Goal: Information Seeking & Learning: Compare options

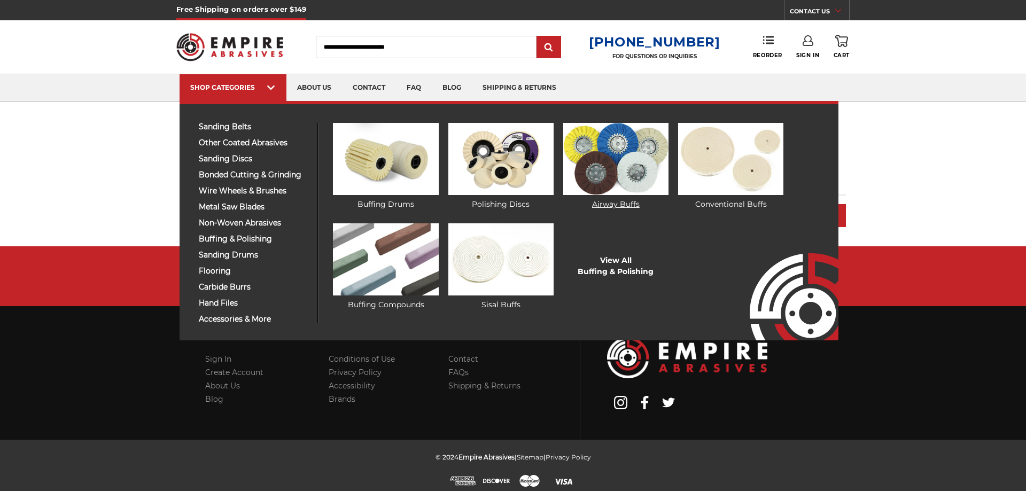
click at [644, 153] on img at bounding box center [615, 159] width 105 height 72
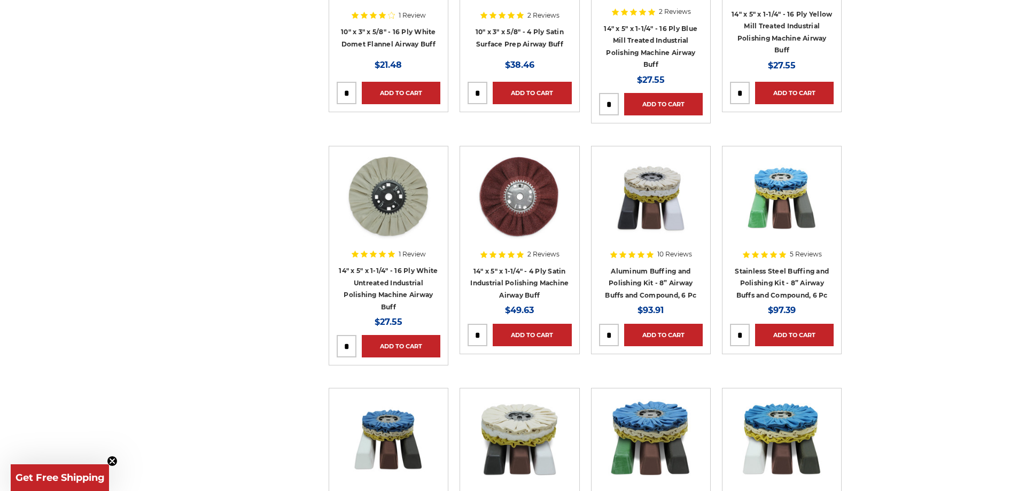
scroll to position [1015, 0]
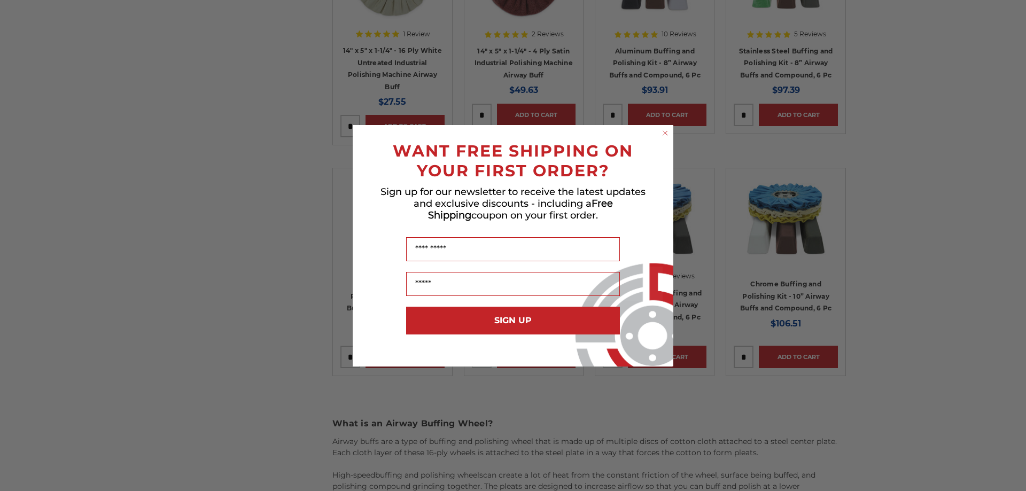
click at [666, 133] on circle "Close dialog" at bounding box center [665, 133] width 10 height 10
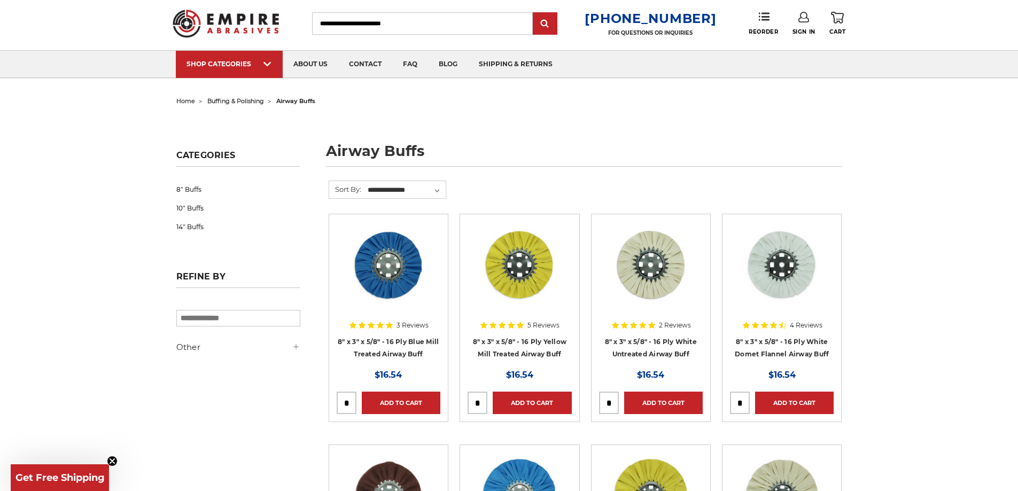
scroll to position [0, 0]
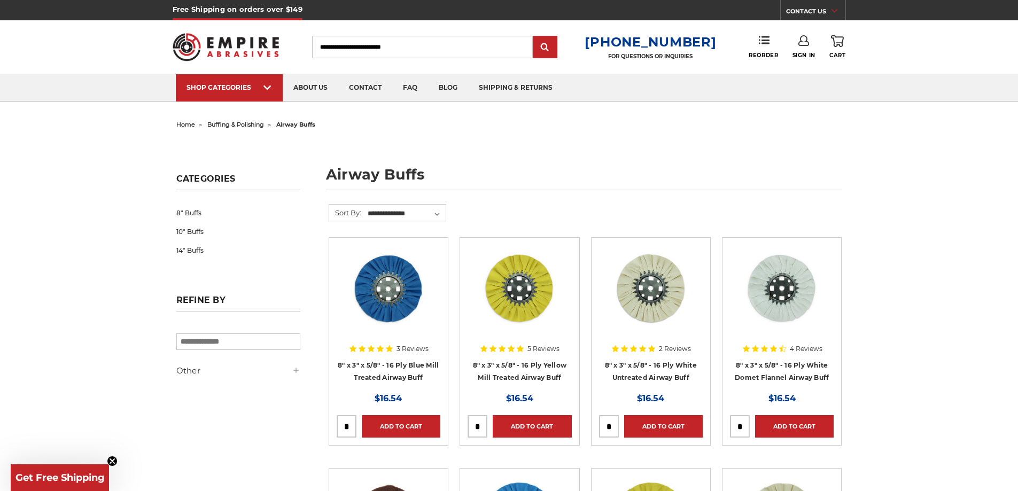
click at [246, 123] on span "buffing & polishing" at bounding box center [235, 124] width 57 height 7
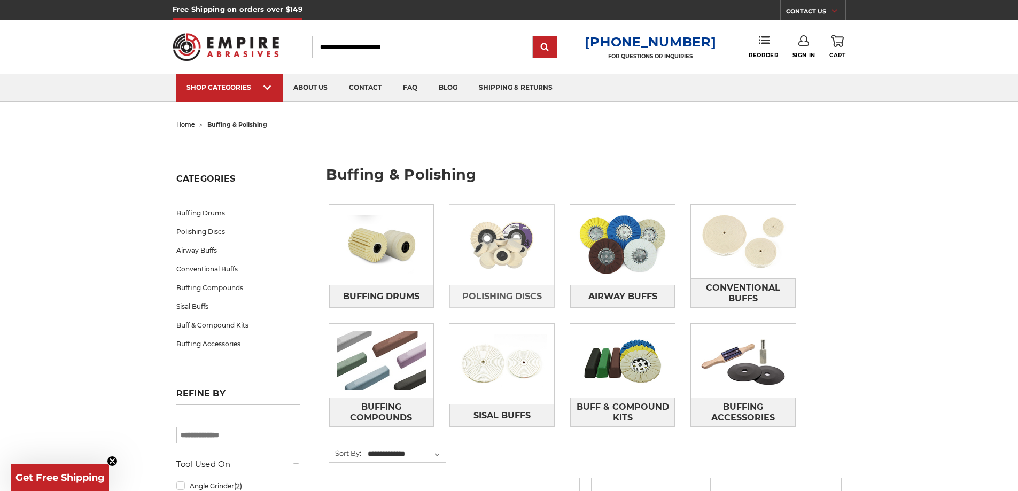
click at [522, 274] on img at bounding box center [501, 245] width 105 height 74
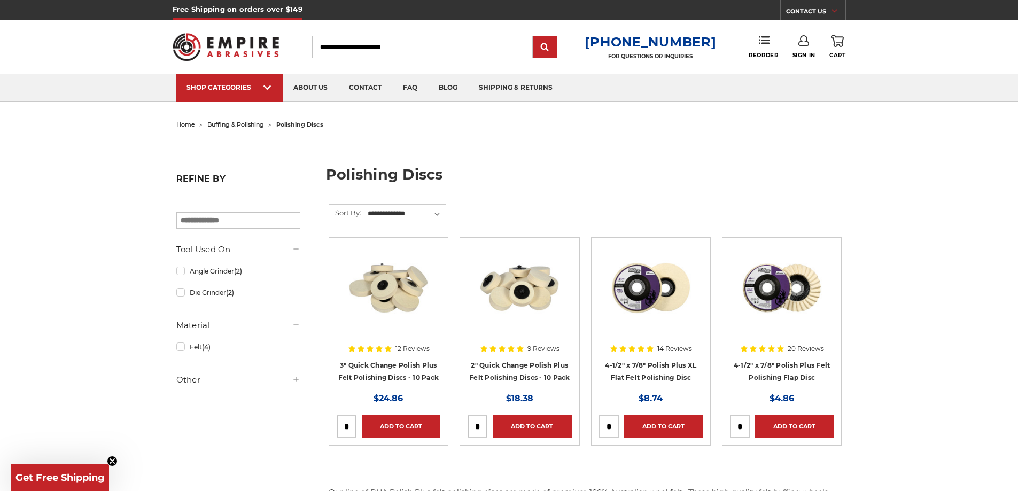
click at [527, 296] on img at bounding box center [518, 287] width 85 height 85
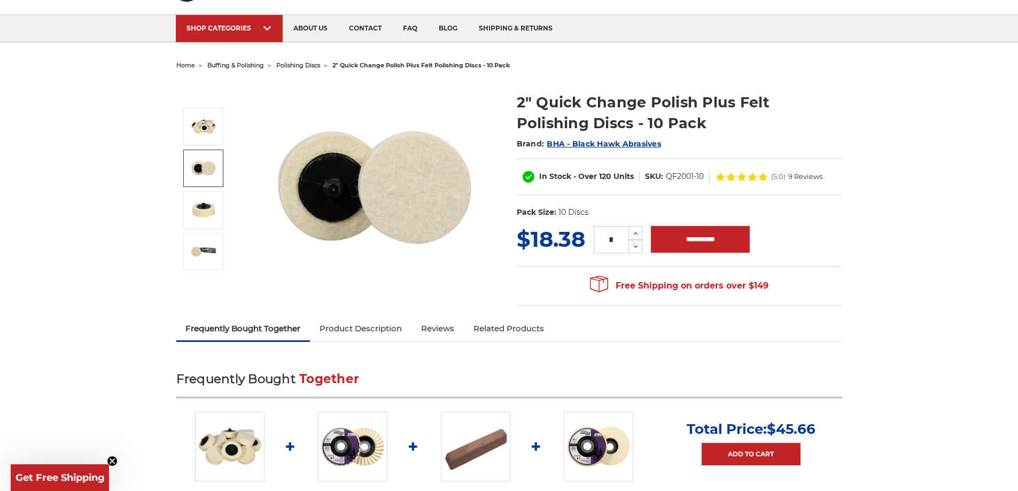
scroll to position [53, 0]
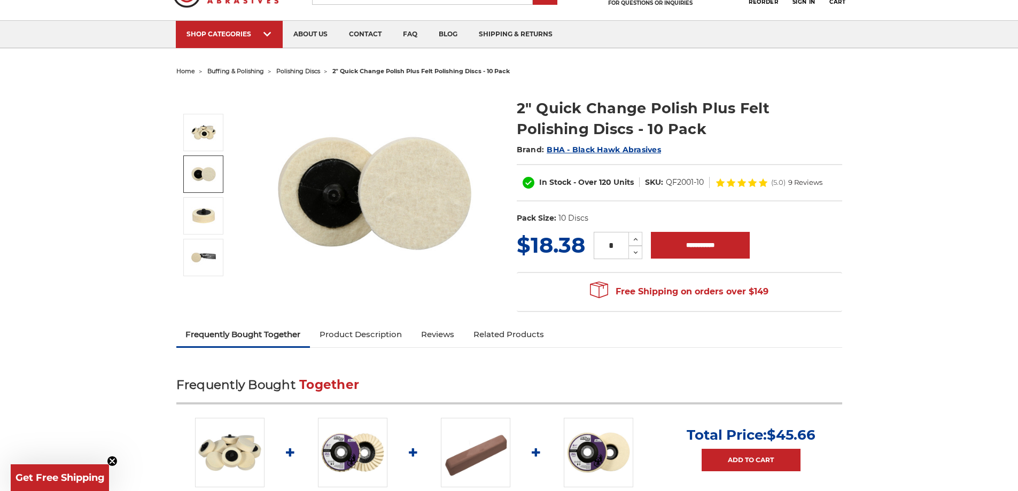
click at [798, 183] on span "9 Reviews" at bounding box center [805, 182] width 34 height 7
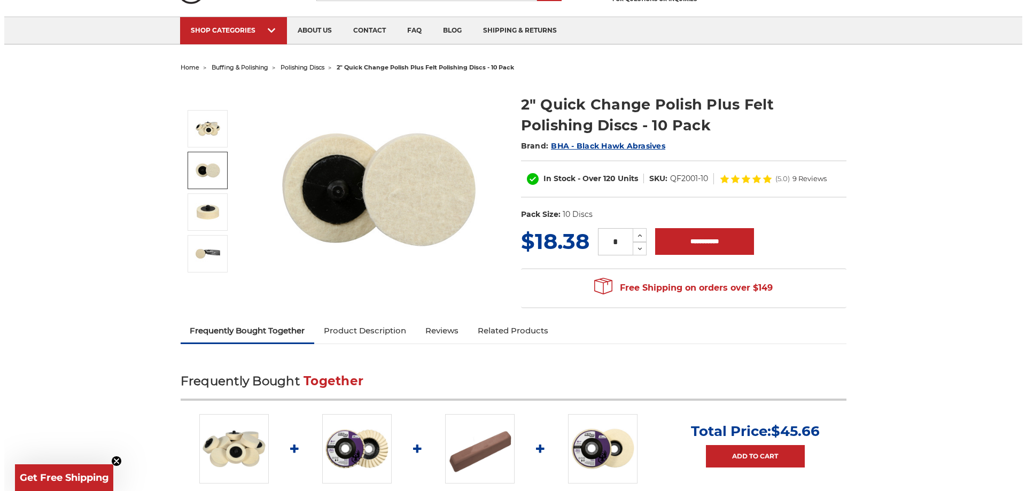
scroll to position [0, 0]
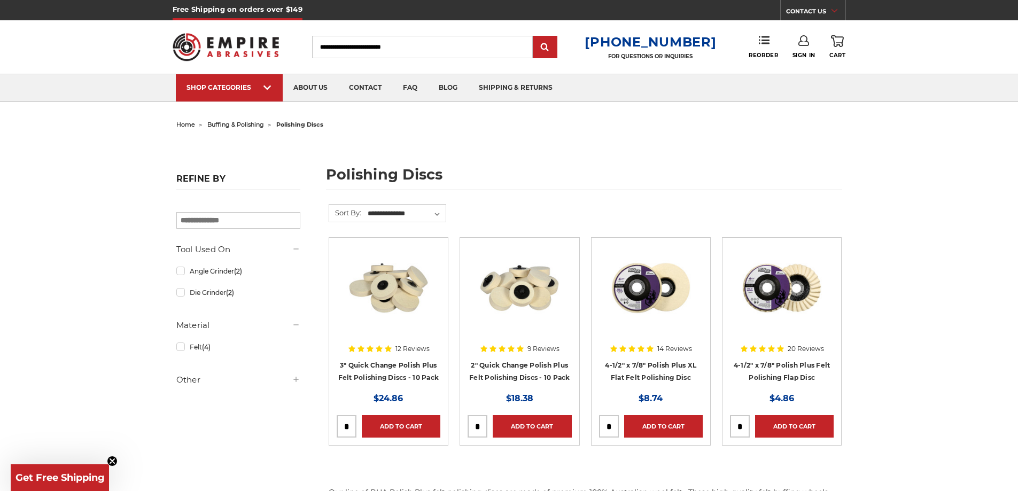
click at [233, 123] on span "buffing & polishing" at bounding box center [235, 124] width 57 height 7
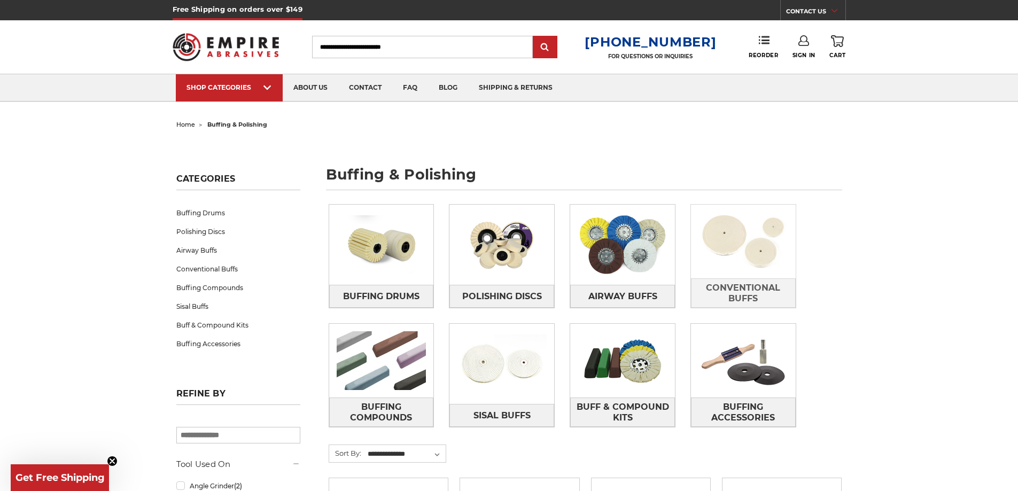
click at [756, 243] on img at bounding box center [743, 242] width 105 height 74
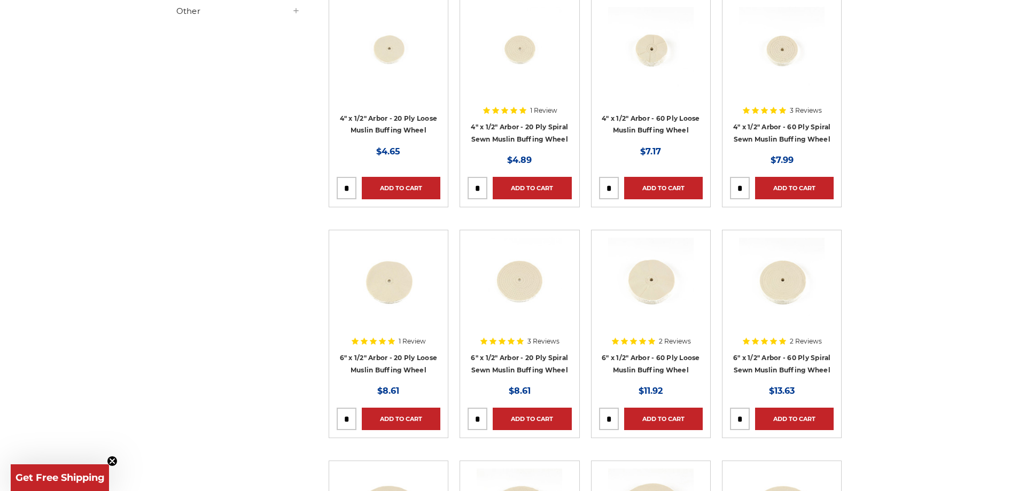
scroll to position [214, 0]
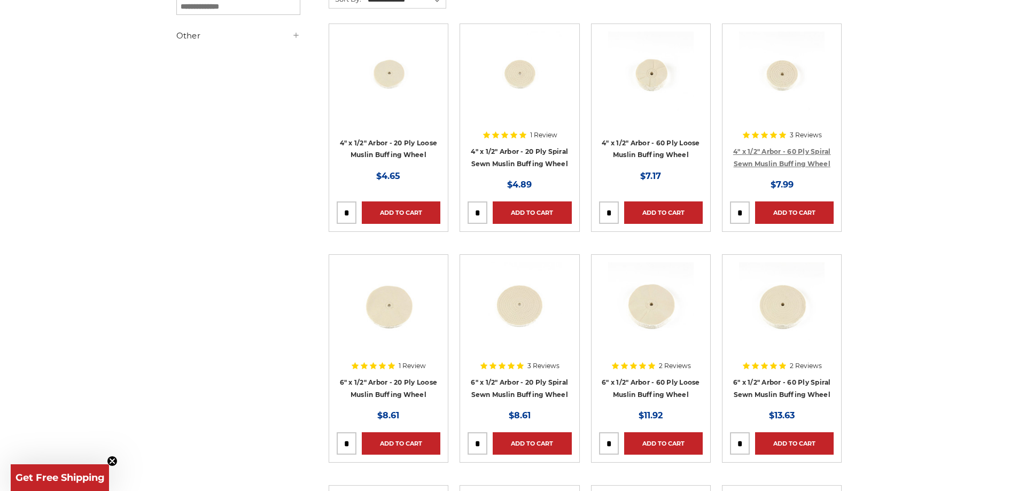
click at [788, 165] on link "4" x 1/2" Arbor - 60 Ply Spiral Sewn Muslin Buffing Wheel" at bounding box center [782, 157] width 98 height 20
click at [668, 84] on img at bounding box center [650, 74] width 85 height 85
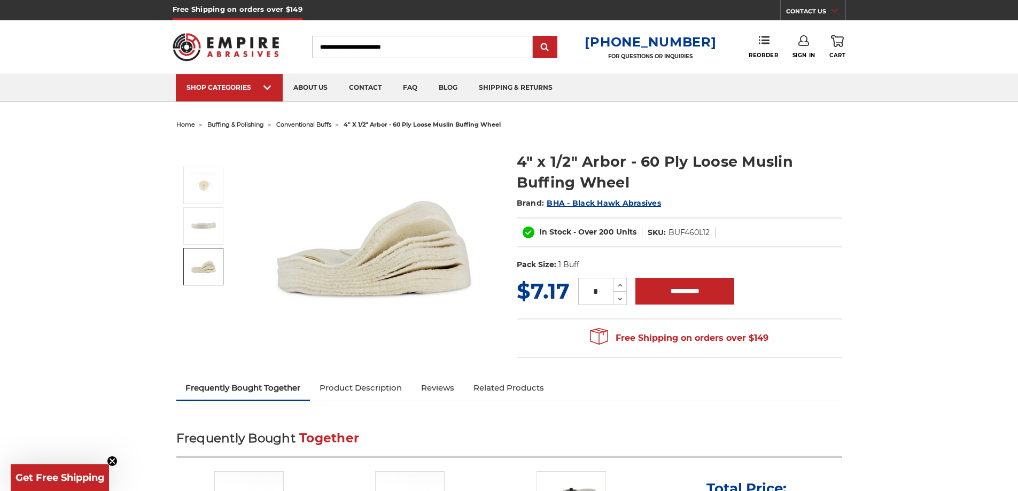
click at [212, 269] on img at bounding box center [203, 266] width 27 height 27
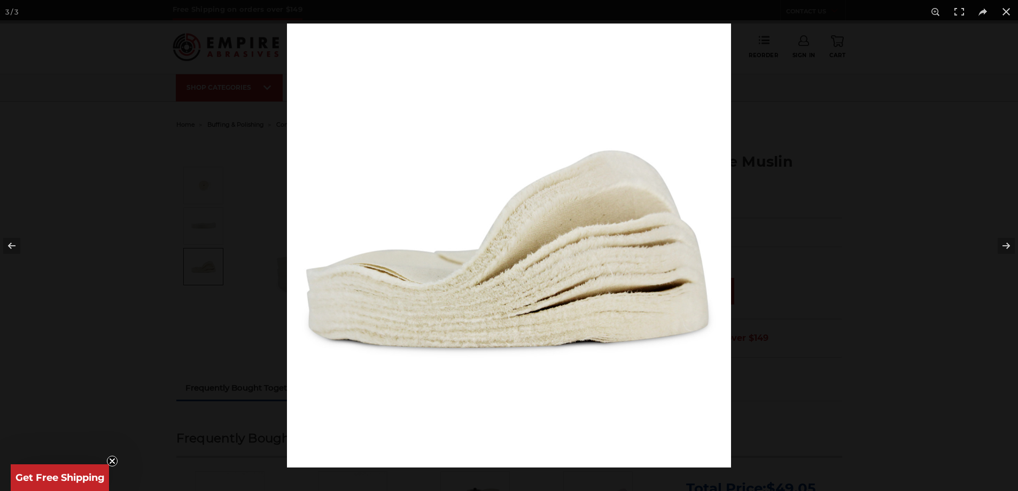
click at [135, 138] on div at bounding box center [509, 245] width 1018 height 491
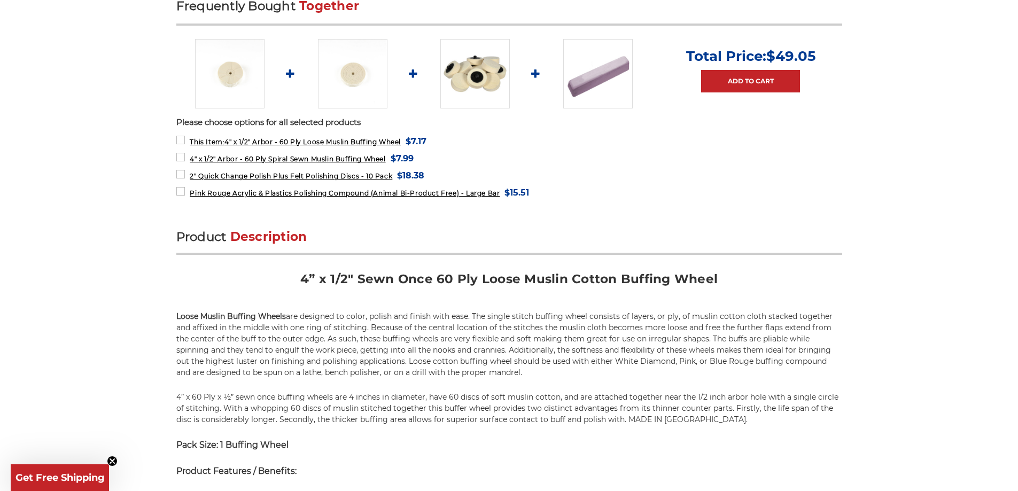
scroll to position [694, 0]
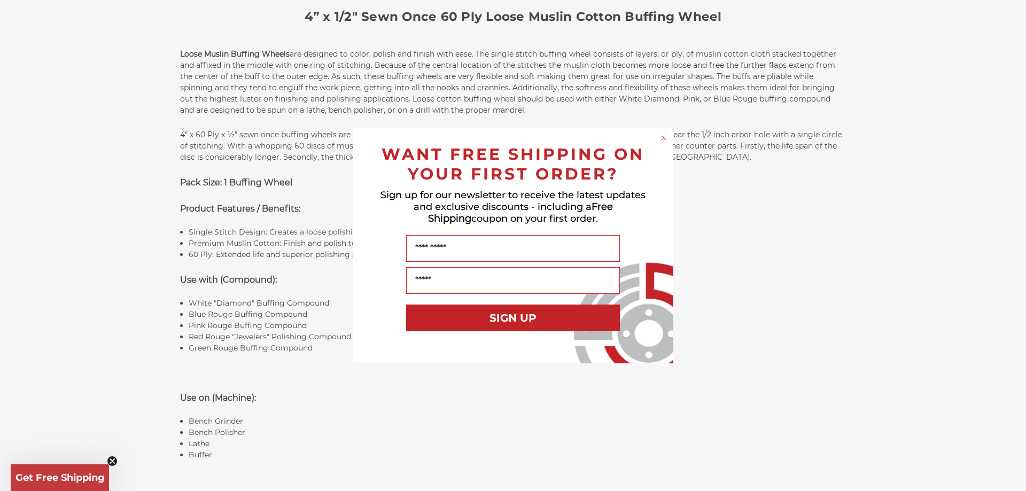
click at [660, 137] on circle "Close dialog" at bounding box center [664, 137] width 10 height 10
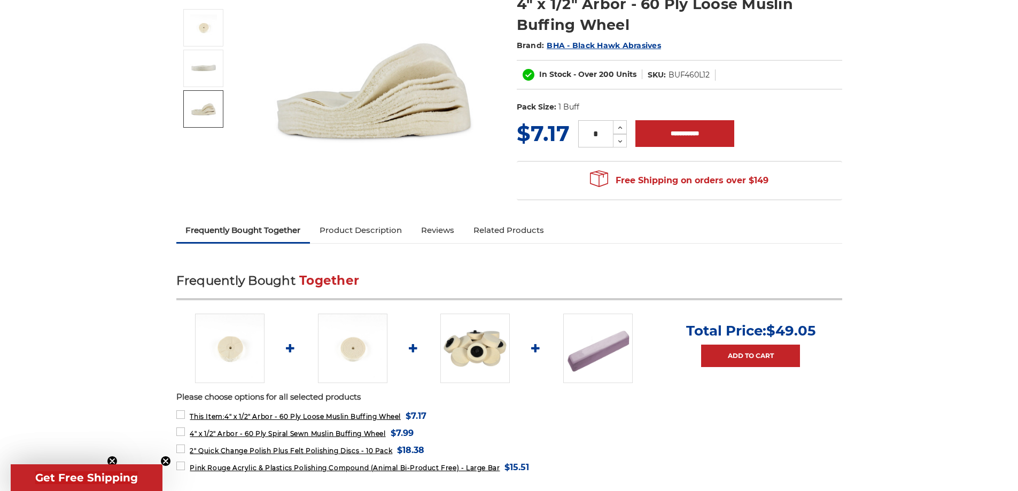
scroll to position [0, 0]
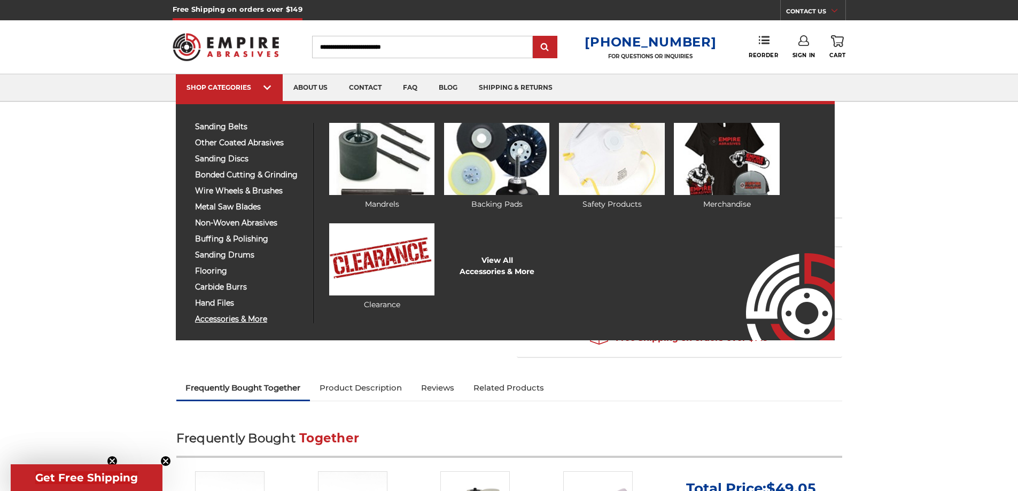
click at [257, 321] on span "accessories & more" at bounding box center [250, 319] width 111 height 8
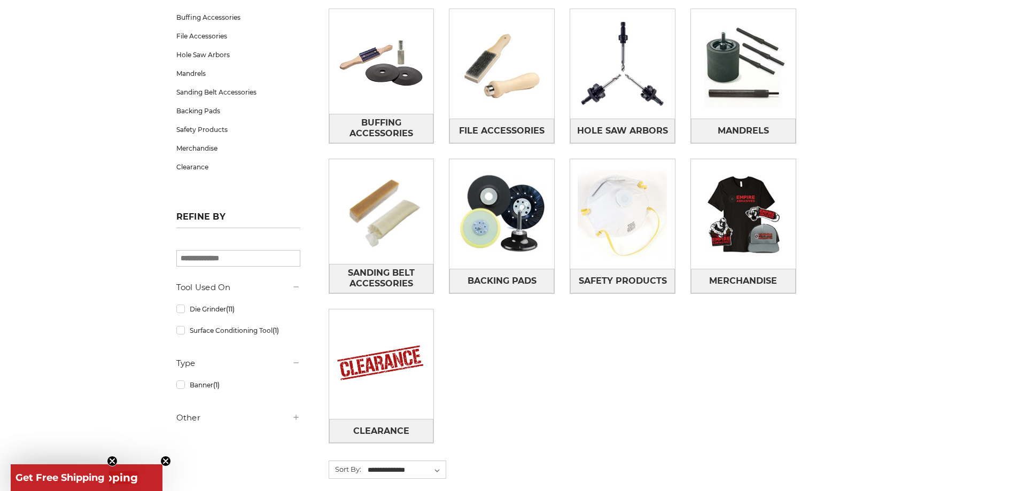
scroll to position [214, 0]
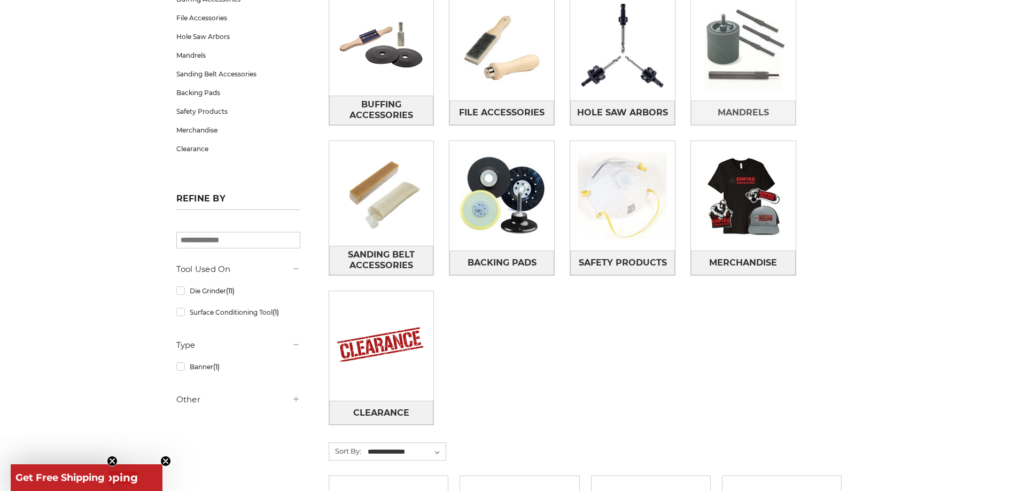
click at [765, 85] on img at bounding box center [743, 46] width 105 height 105
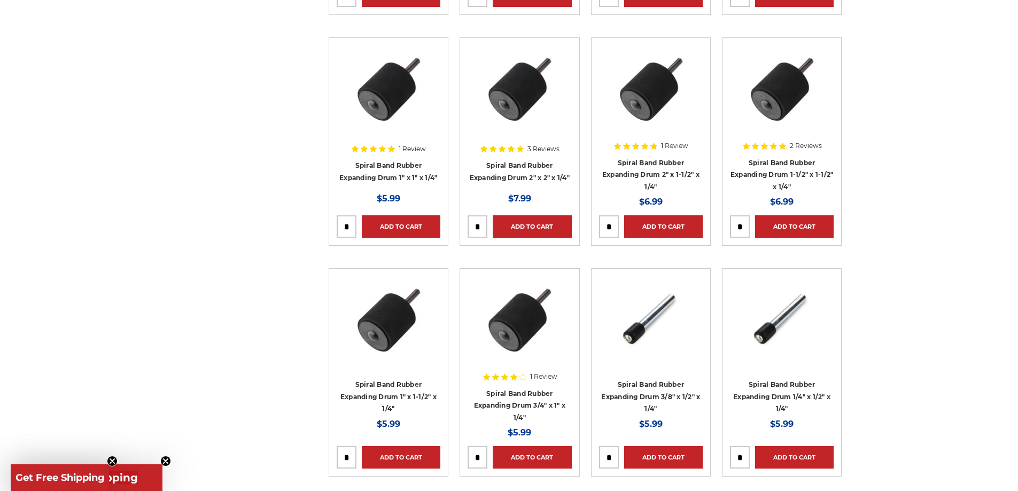
scroll to position [267, 0]
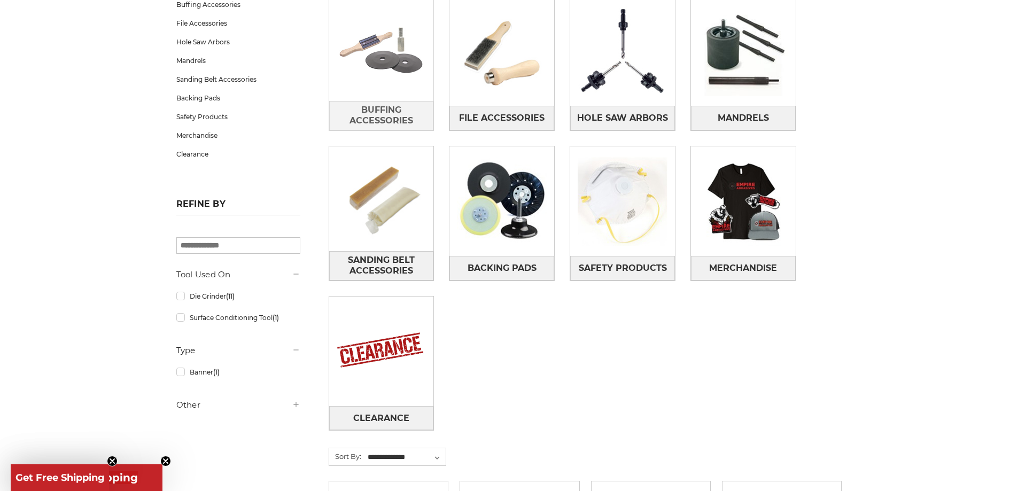
click at [404, 64] on img at bounding box center [381, 49] width 105 height 74
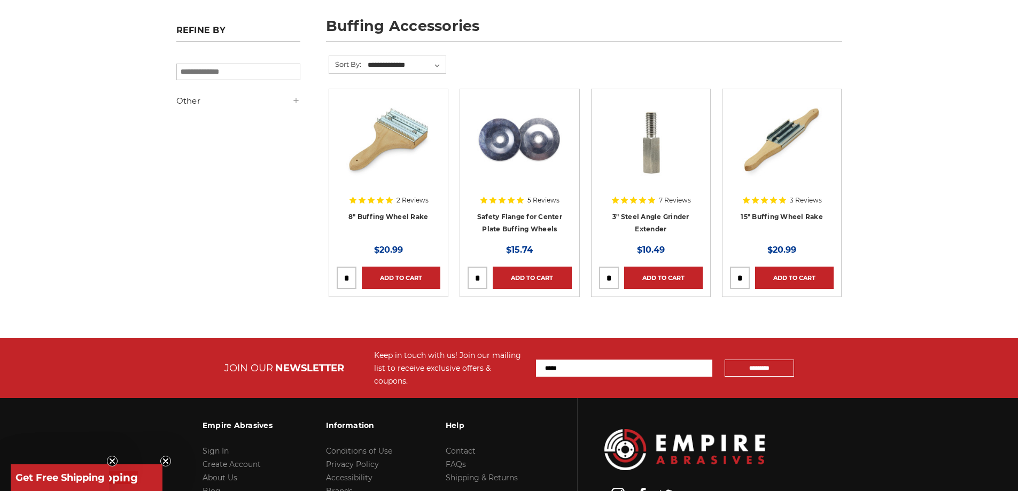
scroll to position [160, 0]
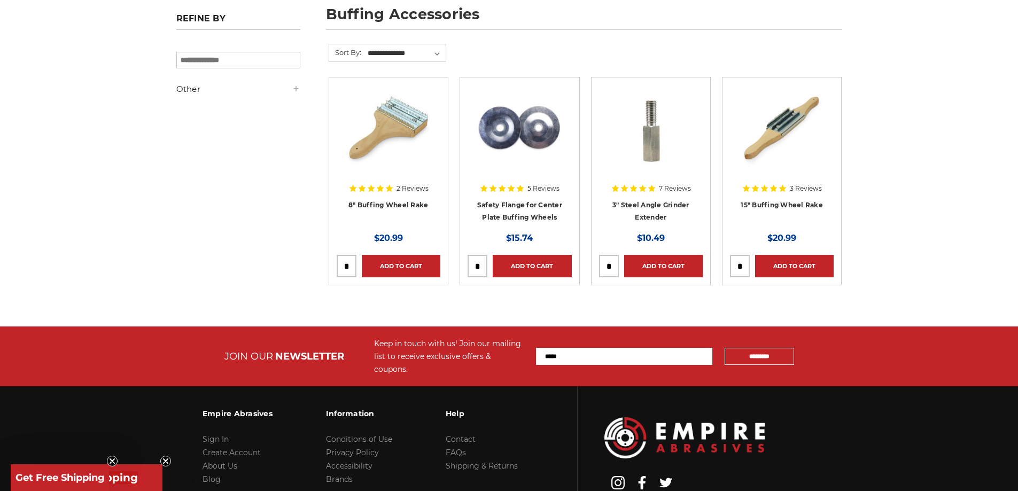
click at [810, 189] on span "3 Reviews" at bounding box center [805, 188] width 32 height 6
click at [808, 205] on link "15" Buffing Wheel Rake" at bounding box center [781, 205] width 82 height 8
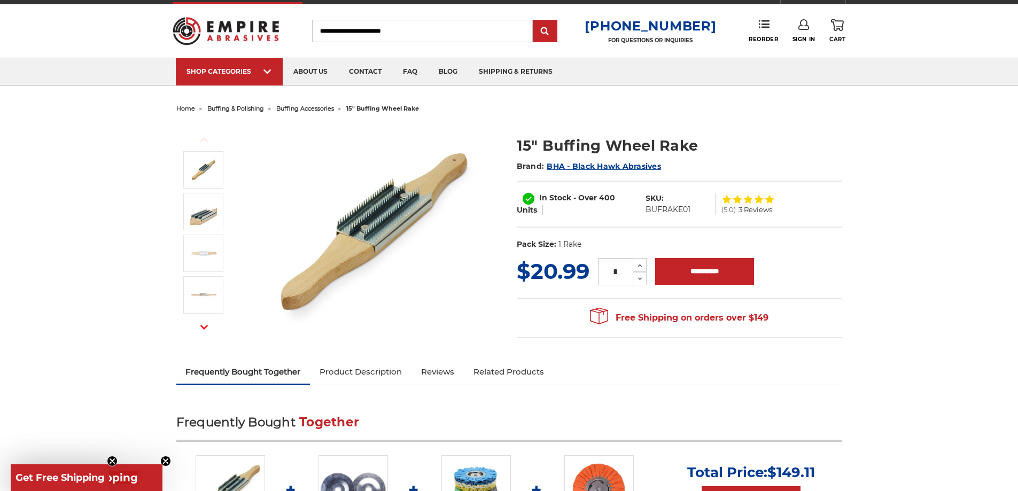
scroll to position [160, 0]
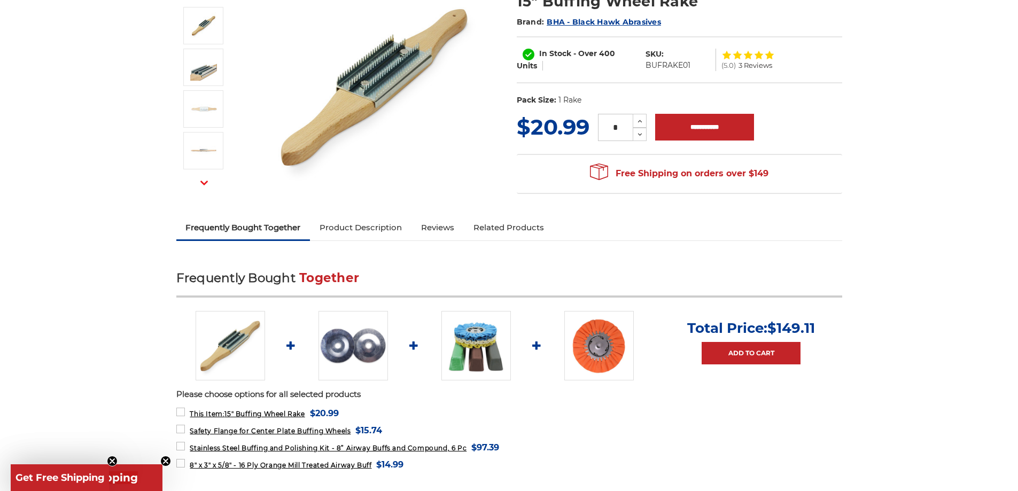
click at [353, 346] on img at bounding box center [352, 345] width 69 height 69
